Goal: Task Accomplishment & Management: Use online tool/utility

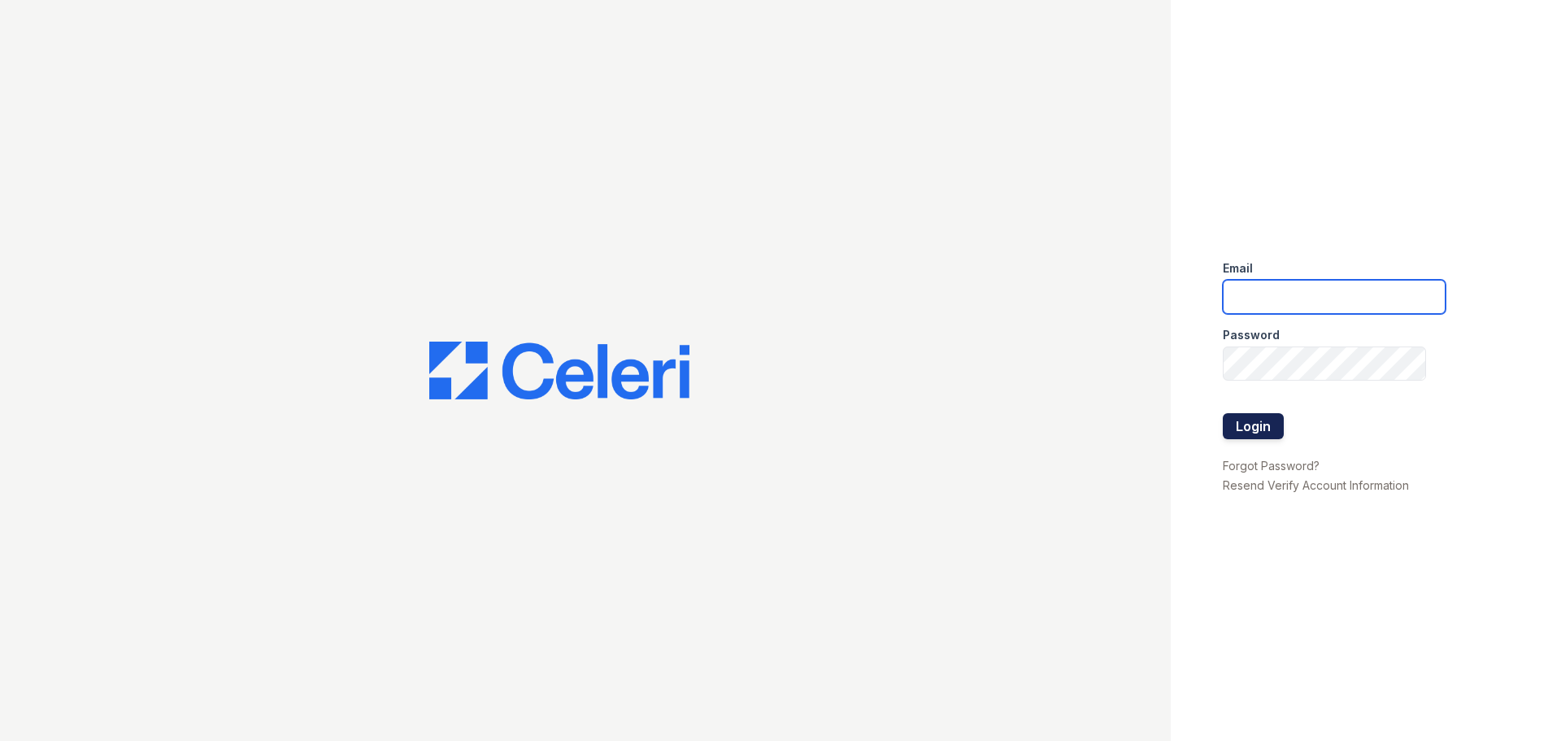
type input "[EMAIL_ADDRESS][DOMAIN_NAME]"
click at [1244, 426] on button "Login" at bounding box center [1253, 426] width 61 height 26
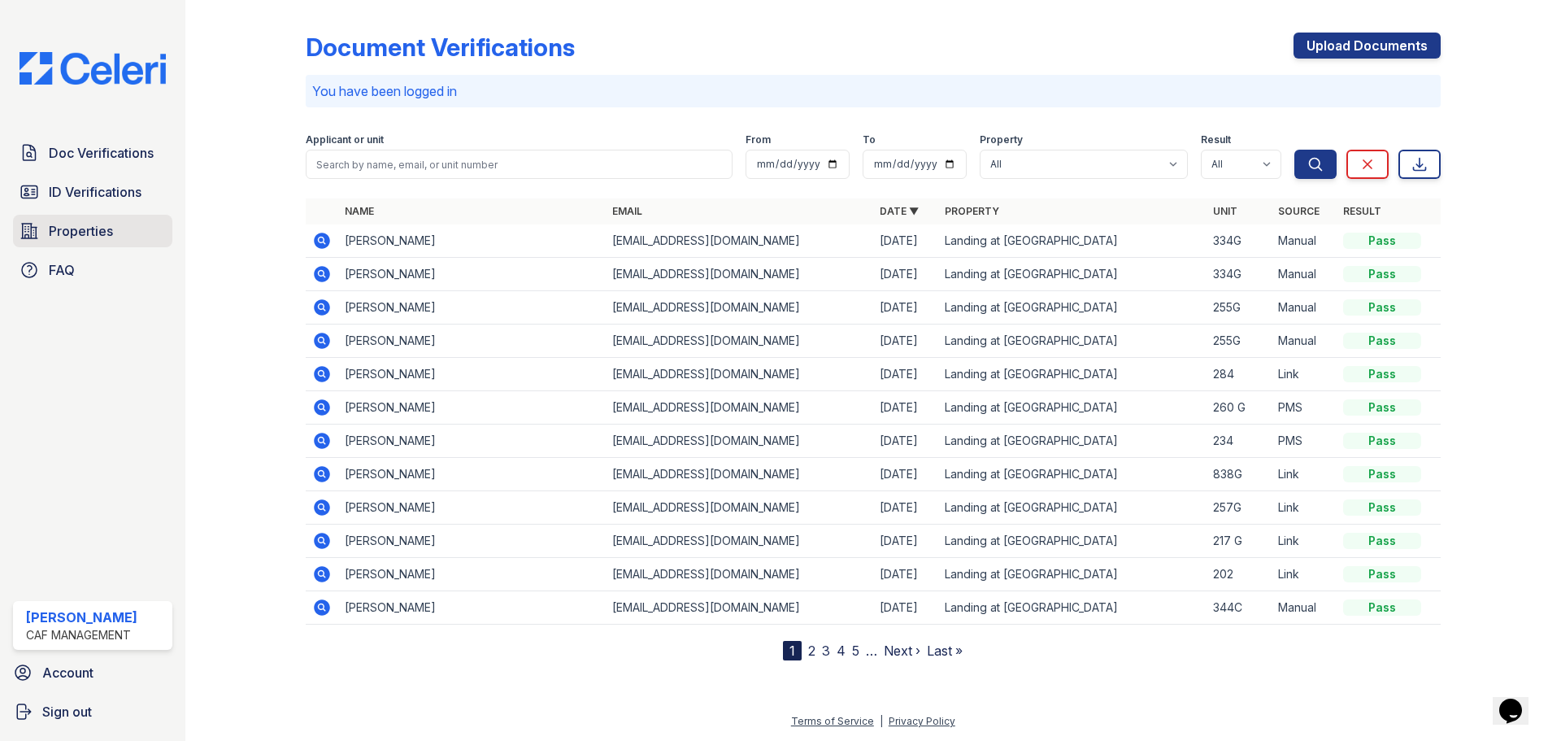
click at [63, 244] on link "Properties" at bounding box center [92, 231] width 159 height 33
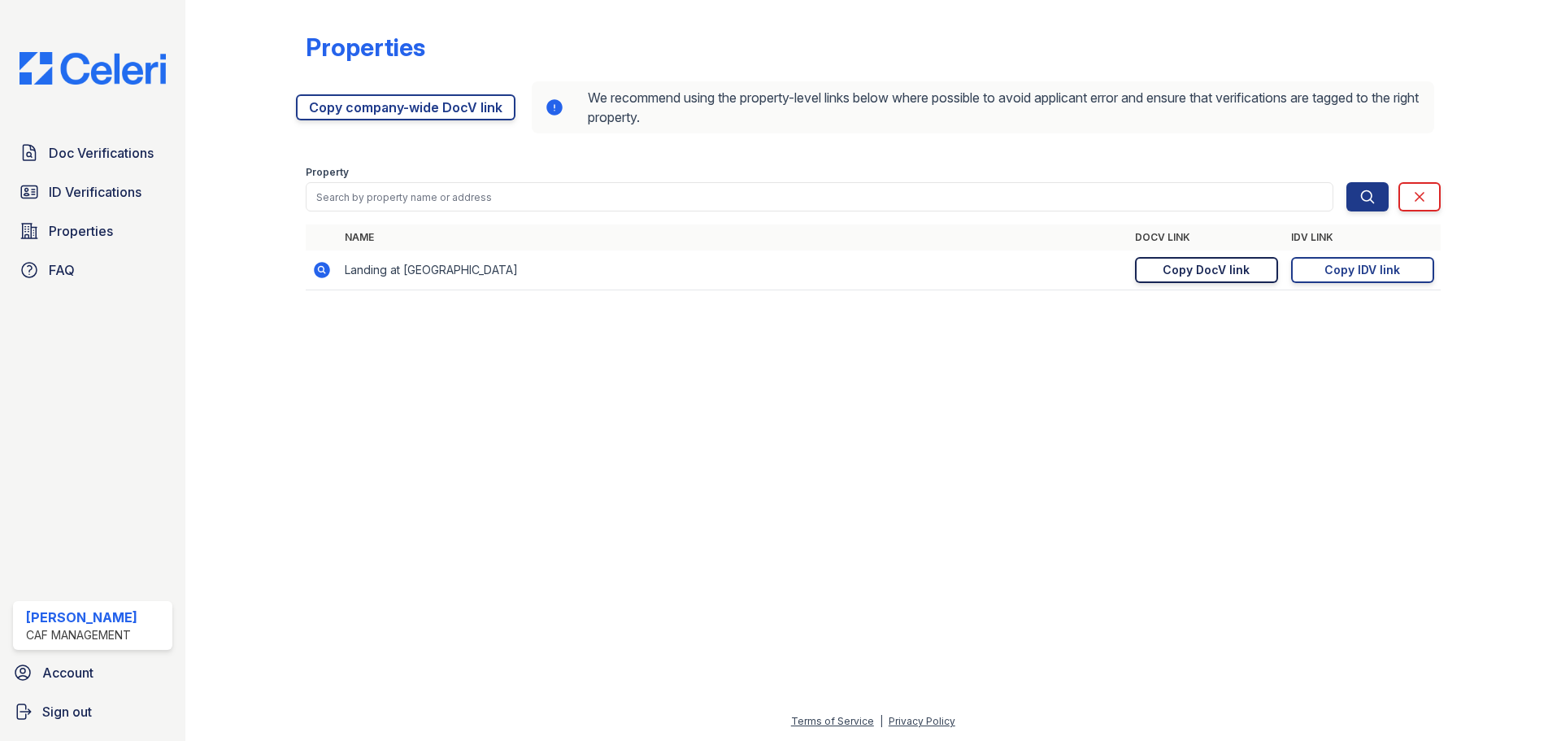
click at [1245, 273] on div "Copy DocV link" at bounding box center [1206, 270] width 87 height 16
